Goal: Task Accomplishment & Management: Use online tool/utility

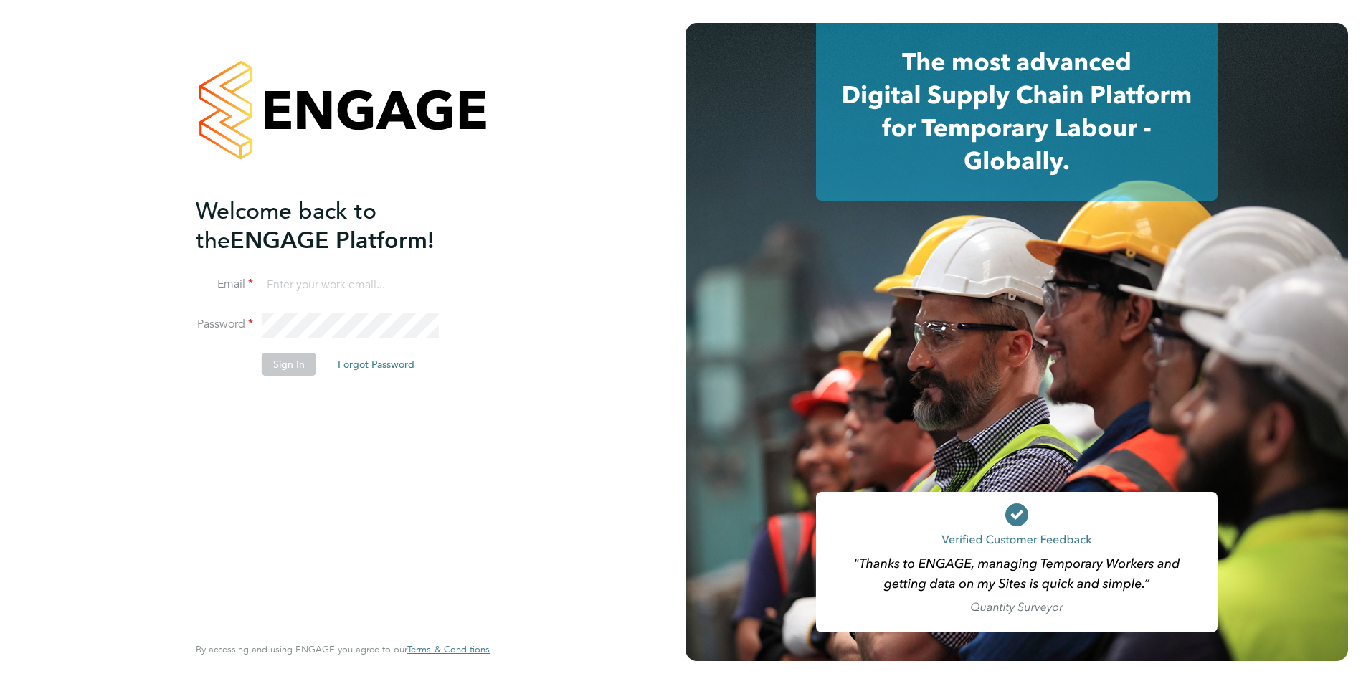
type input "will@knightwood.com"
click at [289, 365] on button "Sign In" at bounding box center [289, 364] width 55 height 23
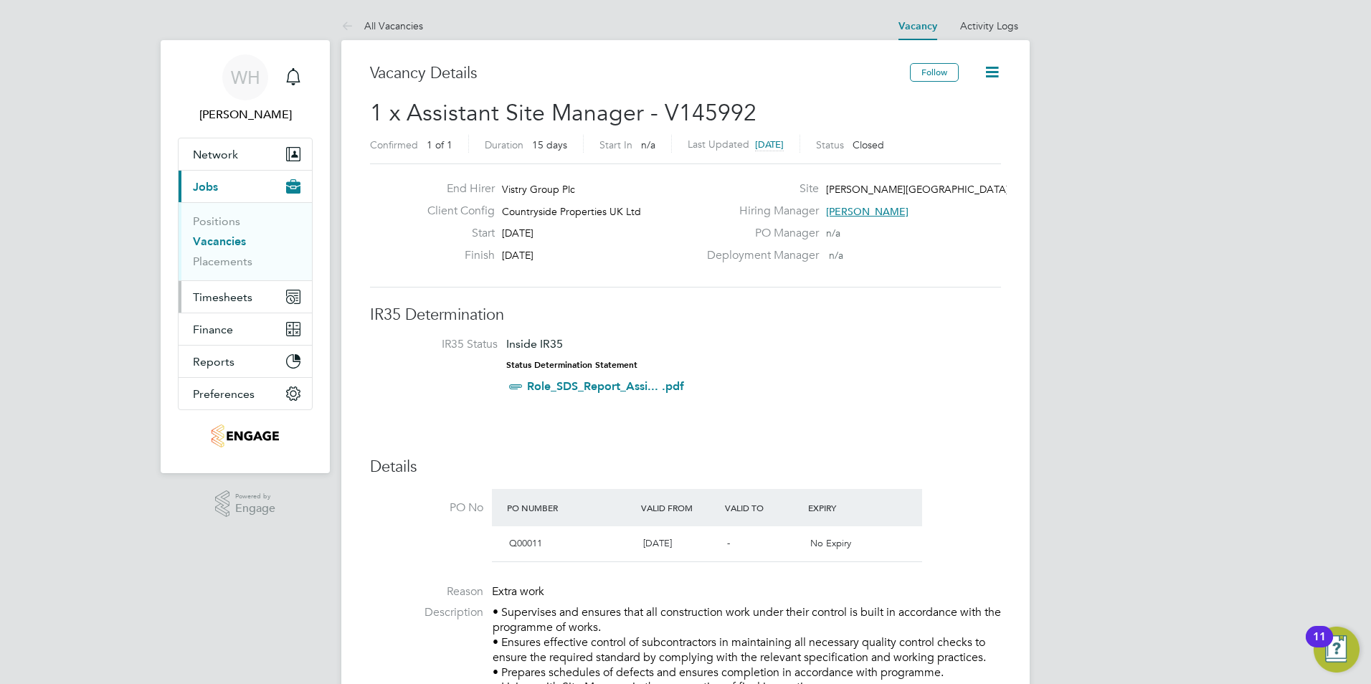
click at [230, 298] on span "Timesheets" at bounding box center [223, 297] width 60 height 14
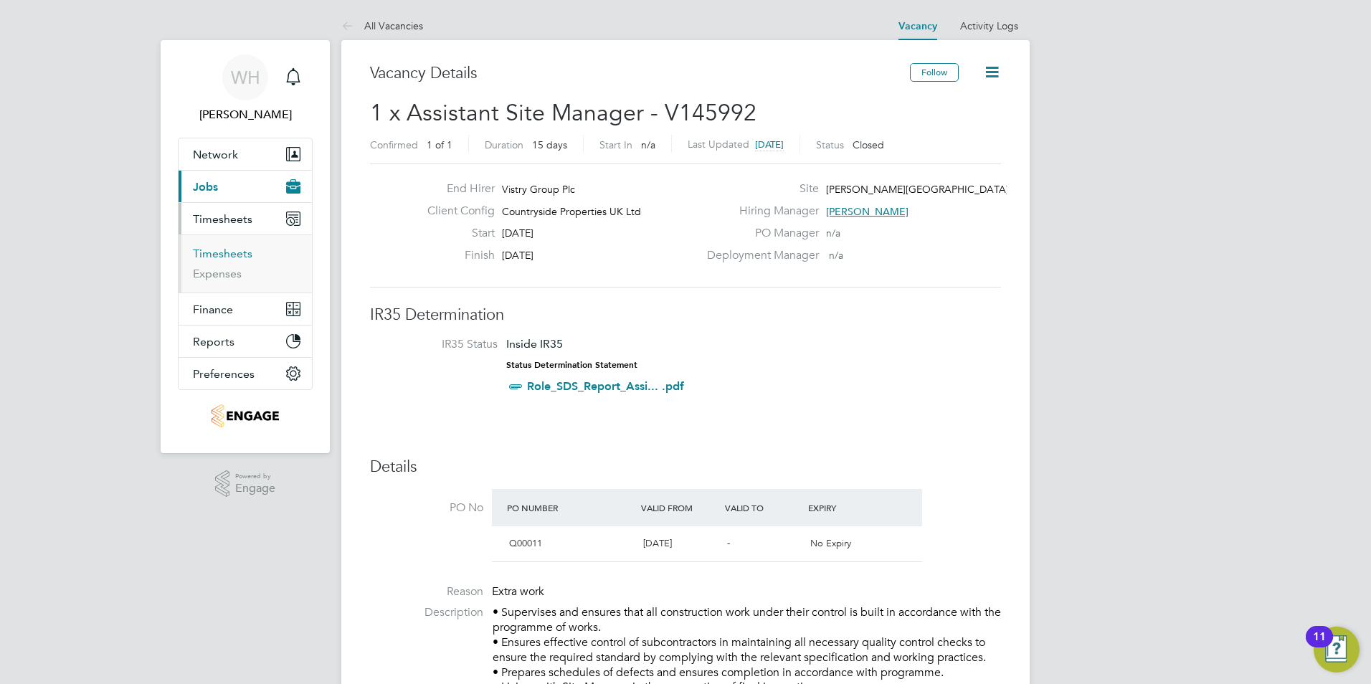
click at [231, 254] on link "Timesheets" at bounding box center [223, 254] width 60 height 14
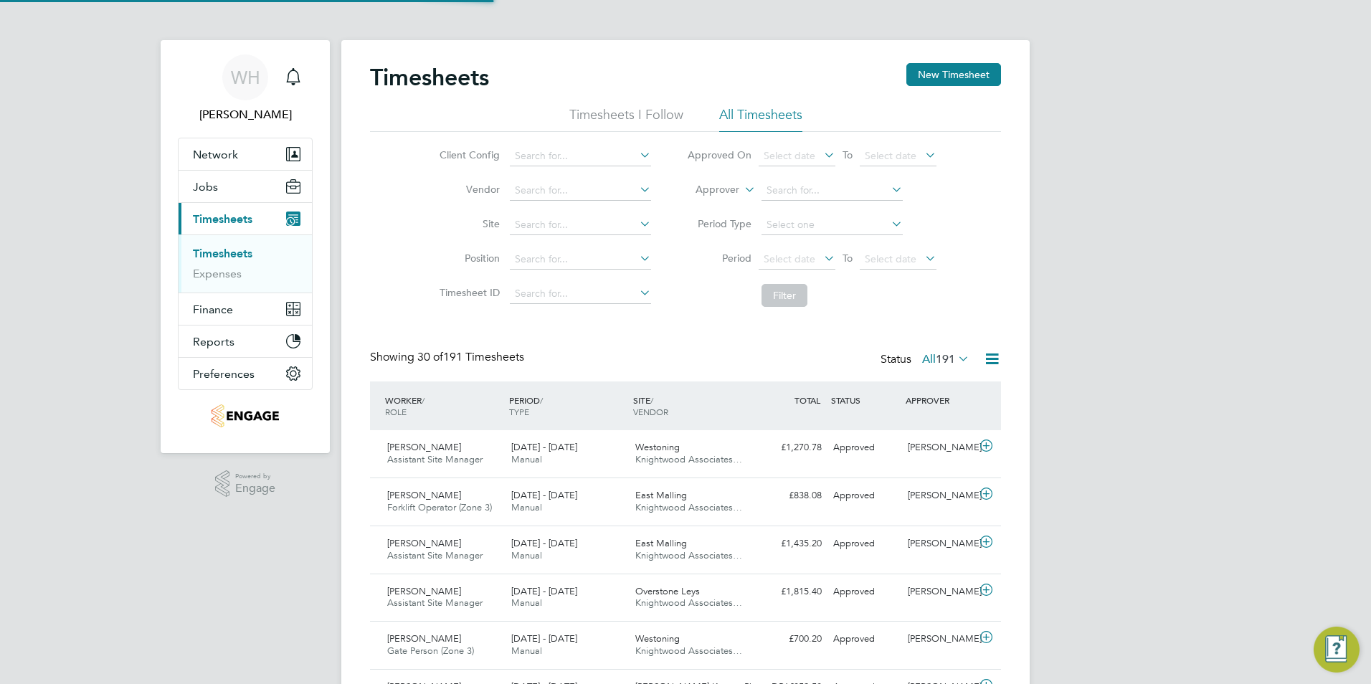
scroll to position [37, 125]
click at [539, 447] on span "[DATE] - [DATE]" at bounding box center [544, 447] width 66 height 12
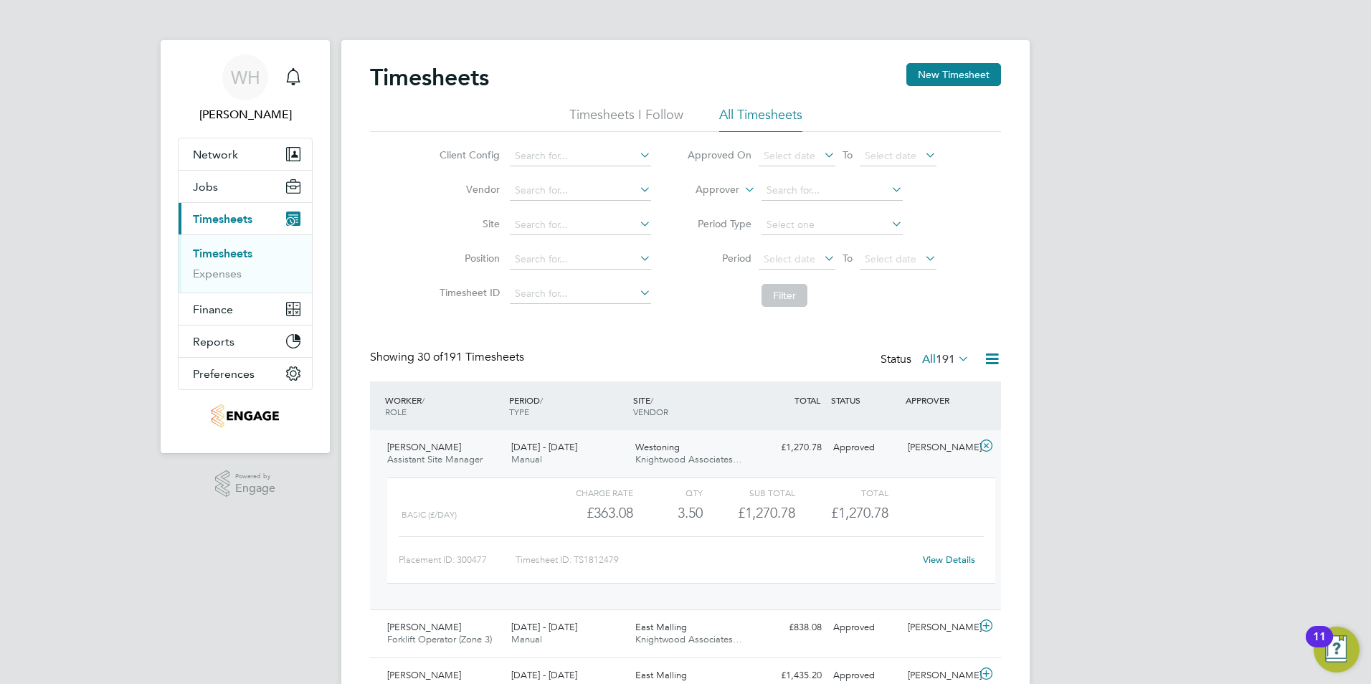
click at [539, 445] on span "[DATE] - [DATE]" at bounding box center [544, 447] width 66 height 12
